Goal: Information Seeking & Learning: Learn about a topic

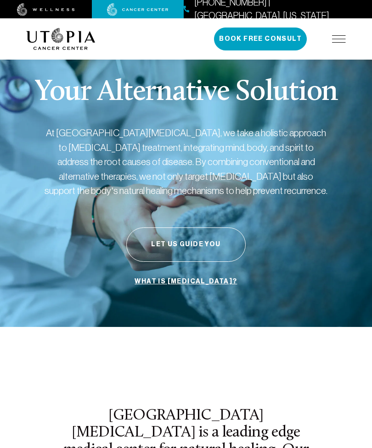
click at [338, 41] on img at bounding box center [339, 38] width 14 height 7
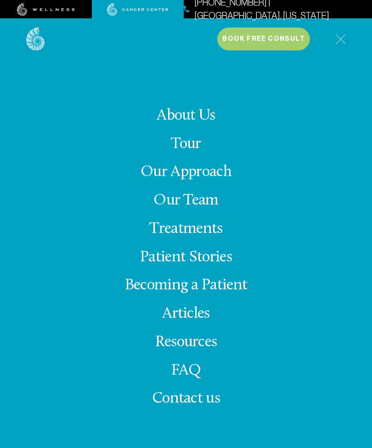
click at [174, 379] on link "FAQ" at bounding box center [186, 371] width 30 height 16
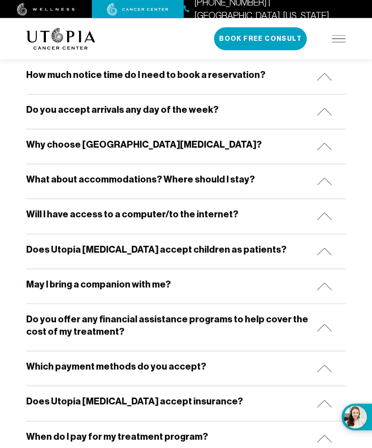
scroll to position [159, 0]
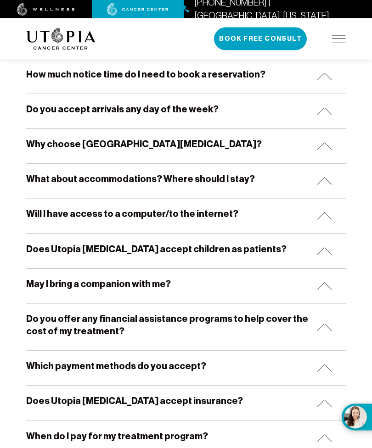
click at [70, 322] on h5 "Do you offer any financial assistance programs to help cover the cost of my tre…" at bounding box center [167, 325] width 283 height 25
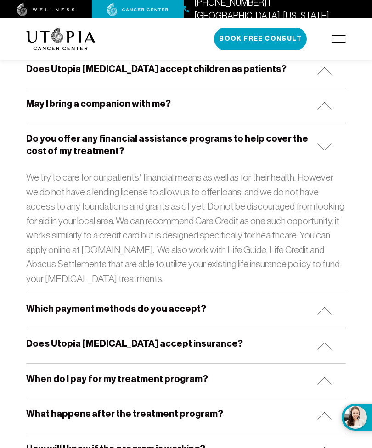
scroll to position [343, 0]
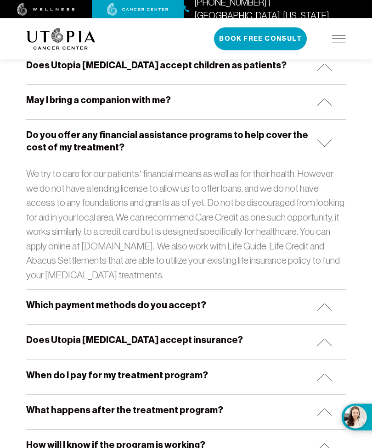
click at [70, 303] on h5 "Which payment methods do you accept?" at bounding box center [116, 306] width 180 height 12
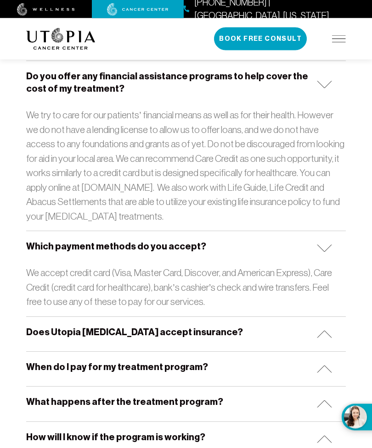
scroll to position [426, 0]
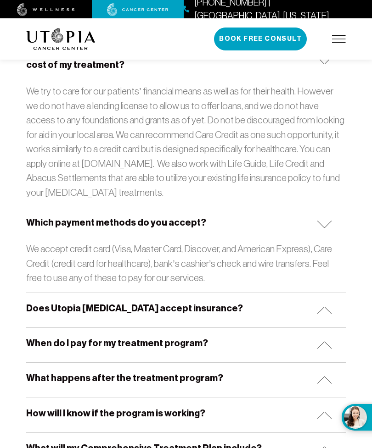
click at [81, 307] on h5 "Does Utopia [MEDICAL_DATA] accept insurance?" at bounding box center [134, 308] width 217 height 12
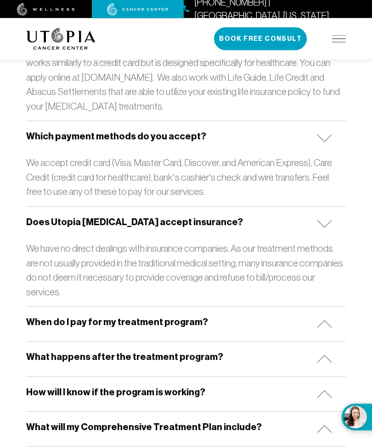
scroll to position [512, 0]
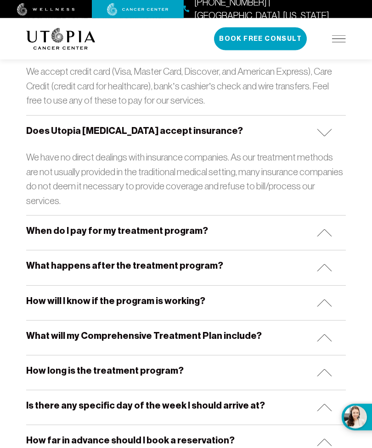
click at [90, 295] on h5 "How will I know if the program is working?" at bounding box center [115, 301] width 179 height 12
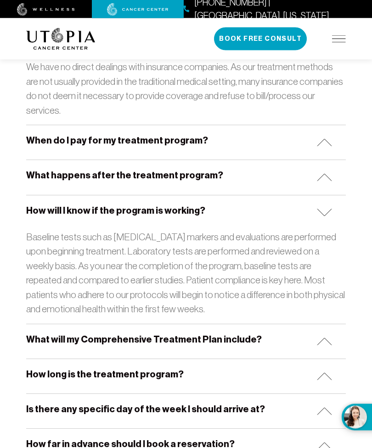
scroll to position [698, 0]
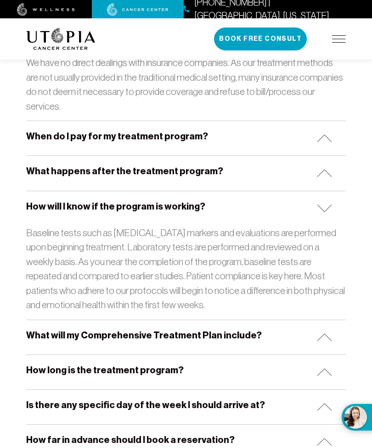
click at [40, 364] on h5 "How long is the treatment program?" at bounding box center [104, 370] width 157 height 12
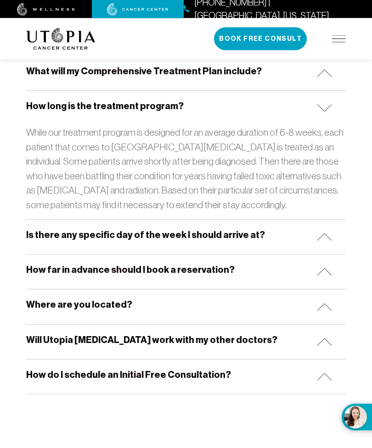
scroll to position [962, 0]
click at [76, 334] on h5 "Will Utopia [MEDICAL_DATA] work with my other doctors?" at bounding box center [151, 340] width 251 height 12
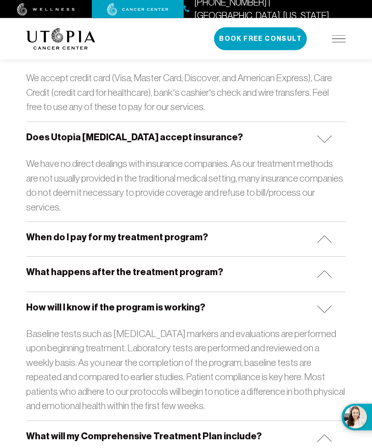
click at [66, 232] on h5 "When do I pay for my treatment program?" at bounding box center [117, 238] width 182 height 12
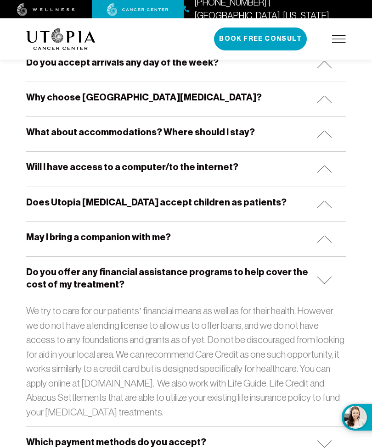
scroll to position [205, 0]
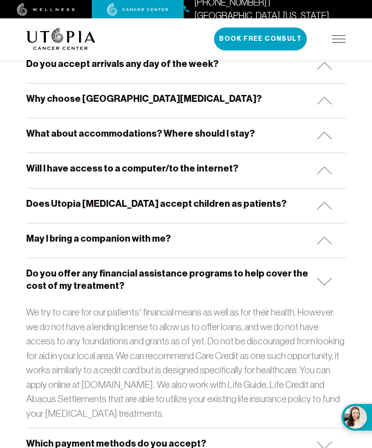
click at [70, 236] on h5 "May I bring a companion with me?" at bounding box center [98, 239] width 144 height 12
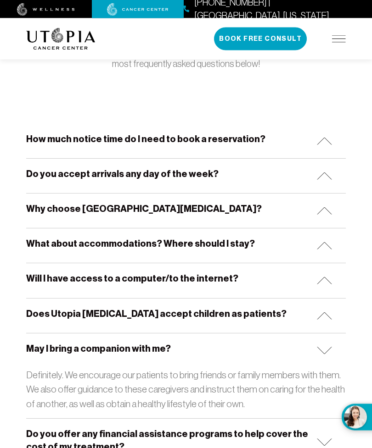
scroll to position [91, 0]
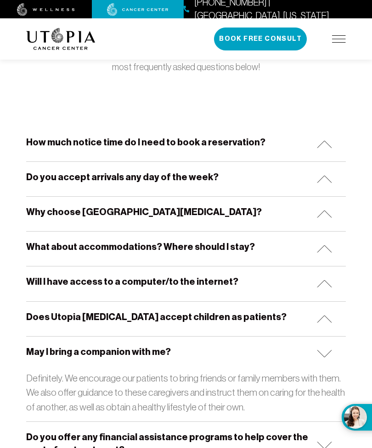
click at [68, 247] on h5 "What about accommodations? Where should I stay?" at bounding box center [140, 247] width 228 height 12
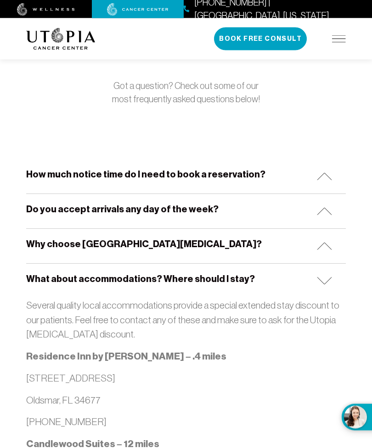
scroll to position [45, 0]
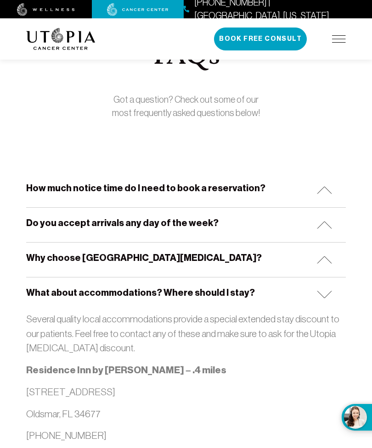
click at [39, 186] on h5 "How much notice time do I need to book a reservation?" at bounding box center [145, 188] width 239 height 12
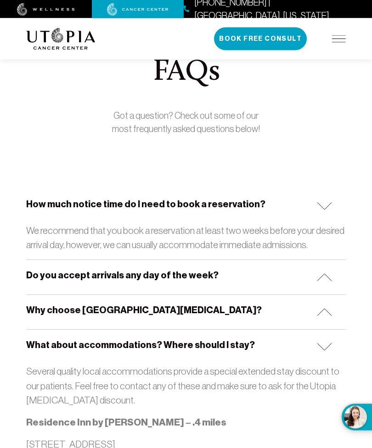
scroll to position [0, 0]
